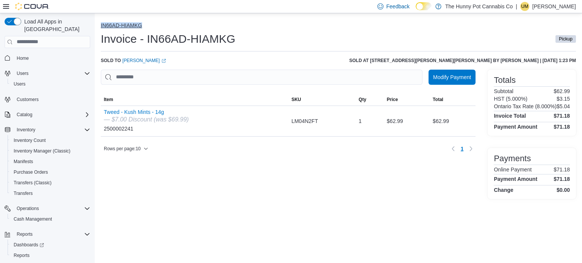
drag, startPoint x: 146, startPoint y: 23, endPoint x: 101, endPoint y: 25, distance: 45.1
click at [101, 25] on ol "IN66AD-HIAMKG" at bounding box center [338, 26] width 475 height 8
copy button "IN66AD-HIAMKG"
